Goal: Task Accomplishment & Management: Manage account settings

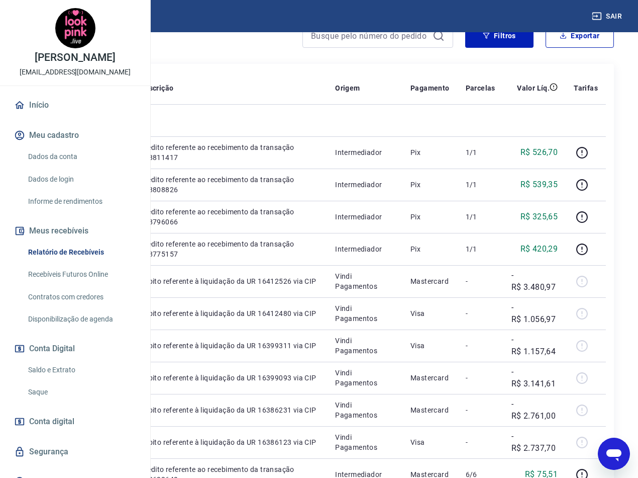
scroll to position [50, 0]
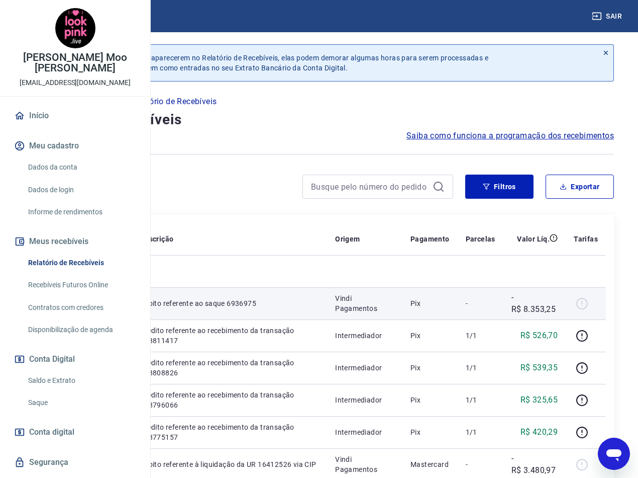
drag, startPoint x: 231, startPoint y: 320, endPoint x: 182, endPoint y: 320, distance: 49.3
click at [92, 319] on td "6936975" at bounding box center [62, 303] width 60 height 32
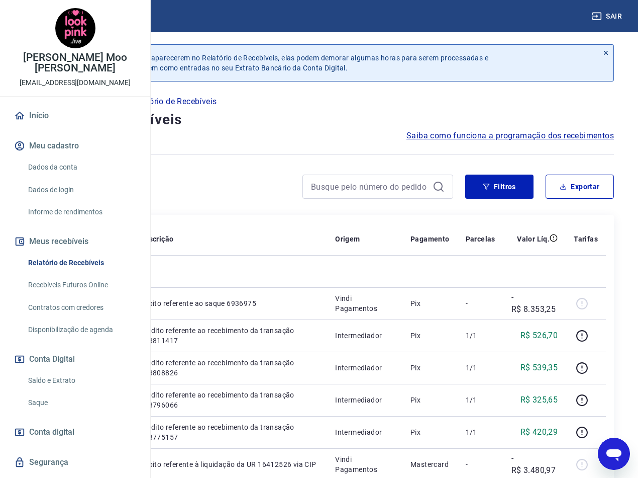
copy p "6936975"
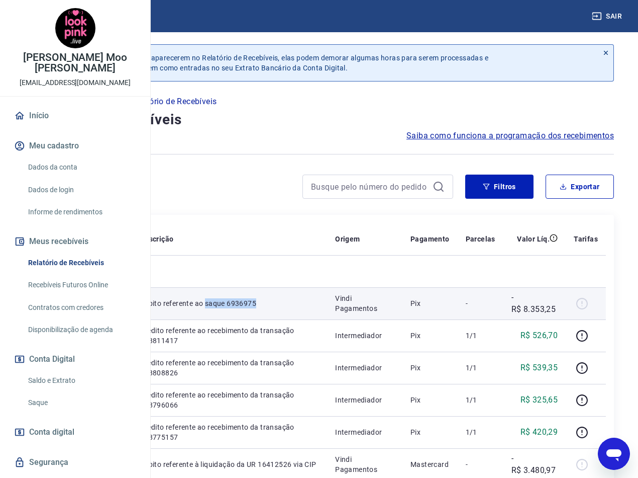
drag, startPoint x: 324, startPoint y: 333, endPoint x: 287, endPoint y: 324, distance: 38.7
click at [287, 308] on p "Débito referente ao saque 6936975" at bounding box center [229, 303] width 179 height 10
copy p "saque 6936975"
